Goal: Check status: Check status

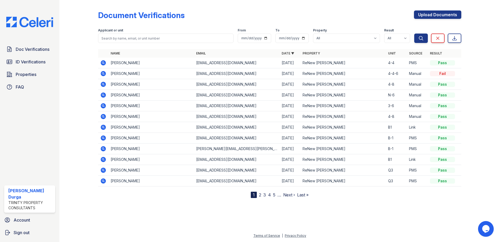
click at [103, 63] on icon at bounding box center [102, 62] width 1 height 1
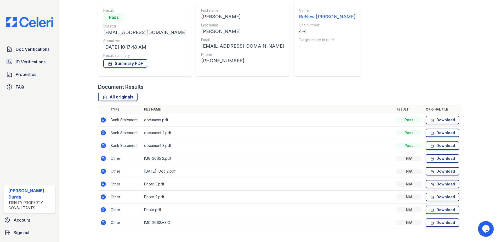
scroll to position [52, 0]
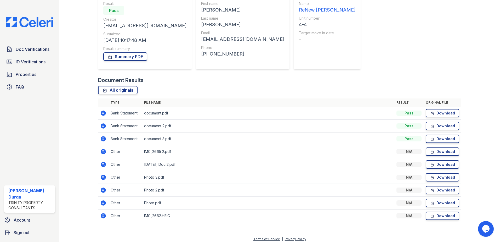
click at [103, 152] on icon at bounding box center [102, 150] width 1 height 1
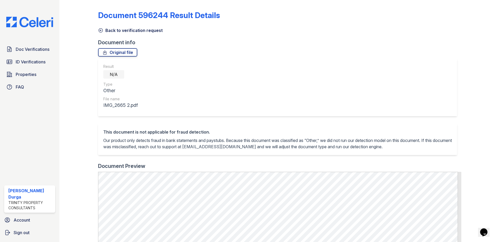
click at [100, 29] on icon at bounding box center [101, 31] width 4 height 4
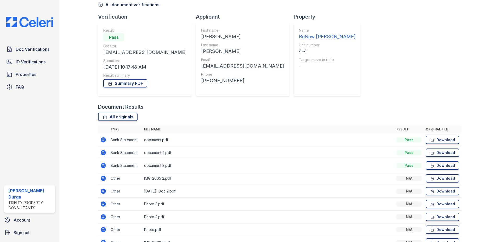
scroll to position [56, 0]
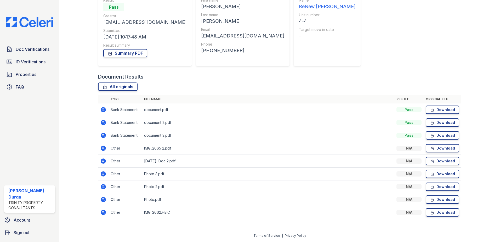
click at [101, 174] on icon at bounding box center [103, 173] width 5 height 5
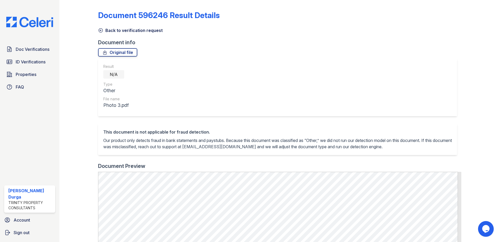
click at [101, 30] on icon at bounding box center [101, 31] width 4 height 4
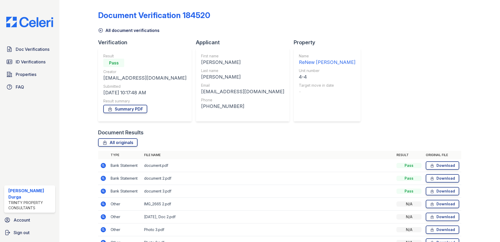
scroll to position [56, 0]
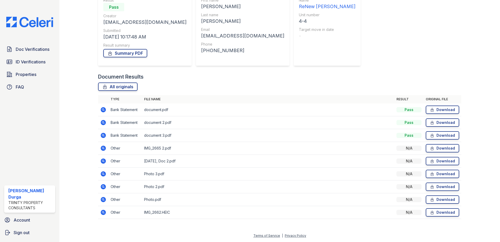
click at [104, 108] on icon at bounding box center [103, 109] width 5 height 5
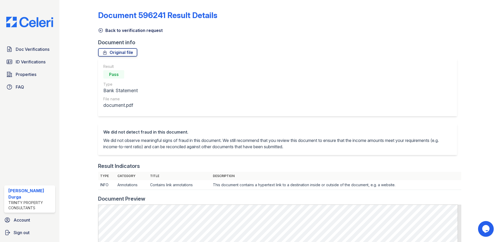
click at [100, 30] on icon at bounding box center [100, 30] width 5 height 5
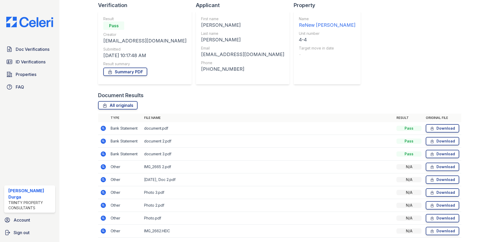
scroll to position [56, 0]
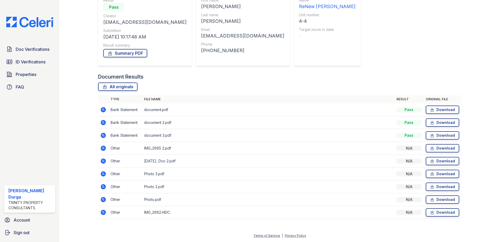
click at [103, 215] on icon at bounding box center [103, 212] width 6 height 6
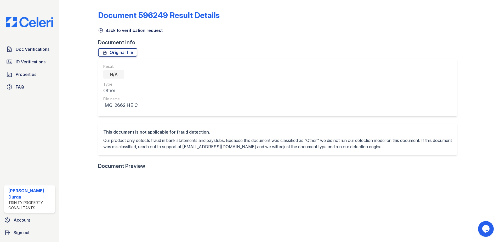
click at [101, 30] on icon at bounding box center [100, 30] width 5 height 5
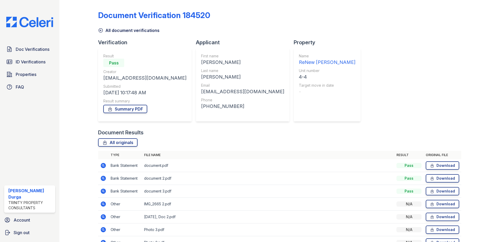
click at [104, 167] on icon at bounding box center [103, 165] width 5 height 5
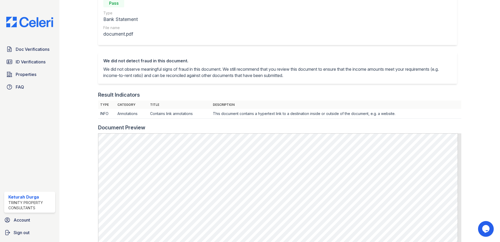
scroll to position [157, 0]
